Goal: Task Accomplishment & Management: Use online tool/utility

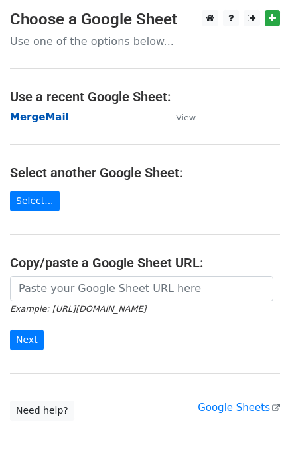
click at [42, 121] on strong "MergeMail" at bounding box center [39, 117] width 59 height 12
click at [25, 113] on strong "MergeMail" at bounding box center [39, 117] width 59 height 12
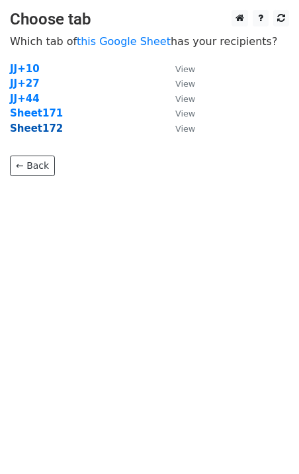
click at [30, 131] on strong "Sheet172" at bounding box center [36, 129] width 53 height 12
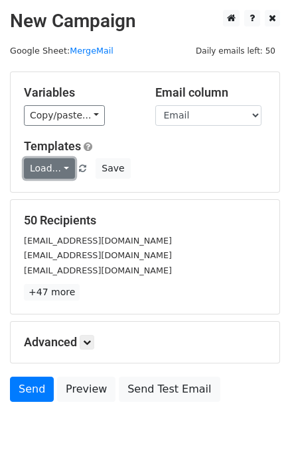
click at [32, 171] on link "Load..." at bounding box center [49, 168] width 51 height 21
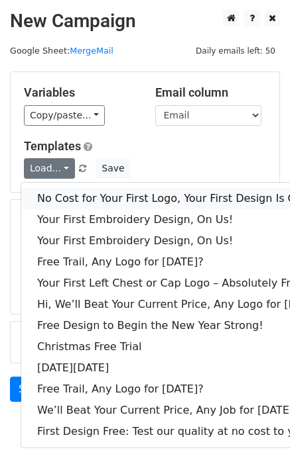
click at [53, 199] on link "No Cost for Your First Logo, Your First Design Is On Us!" at bounding box center [181, 198] width 320 height 21
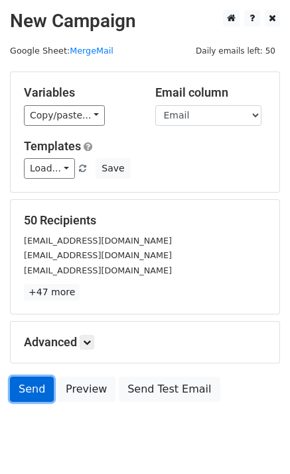
click at [40, 392] on link "Send" at bounding box center [32, 389] width 44 height 25
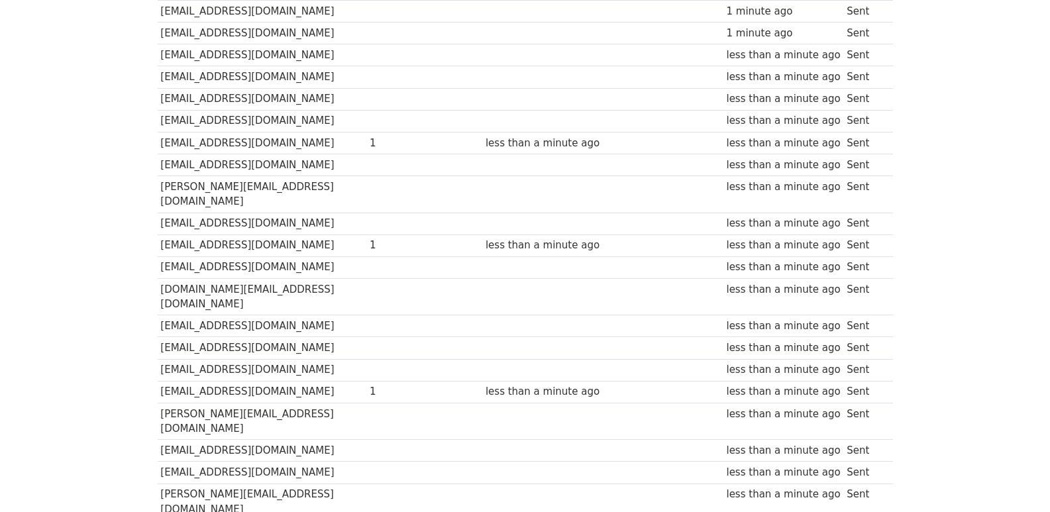
scroll to position [922, 0]
